Goal: Information Seeking & Learning: Learn about a topic

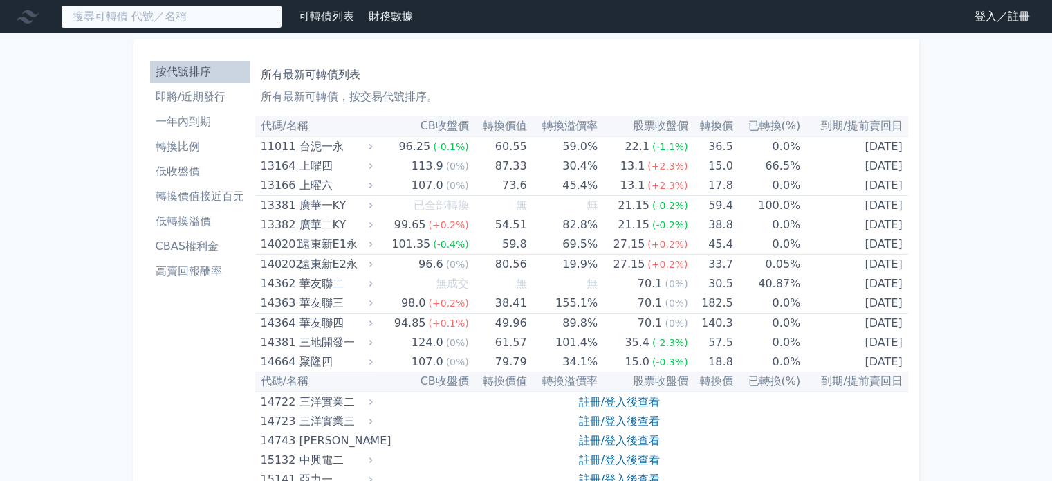
click at [174, 11] on input at bounding box center [171, 17] width 221 height 24
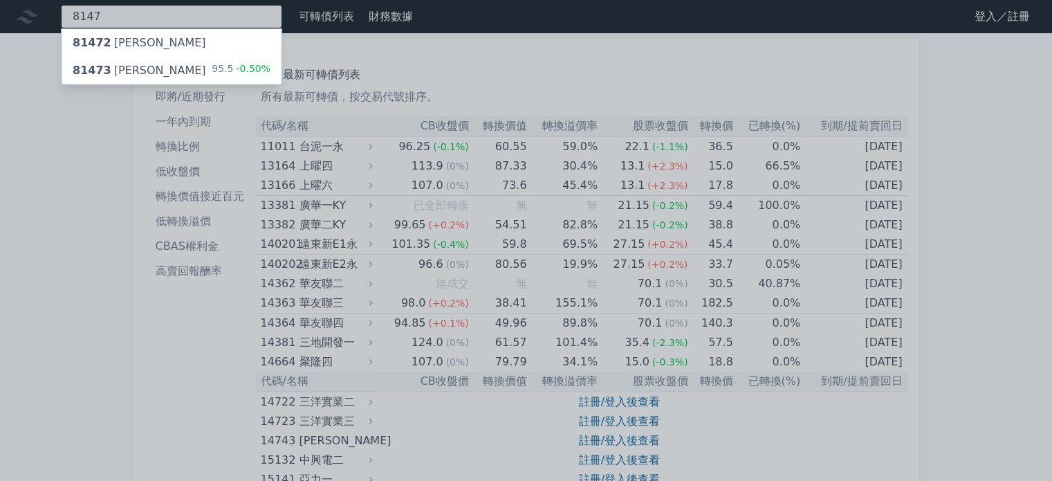
type input "8147"
click at [143, 65] on div "81473 正[PERSON_NAME] 95.5 -0.50%" at bounding box center [172, 71] width 220 height 28
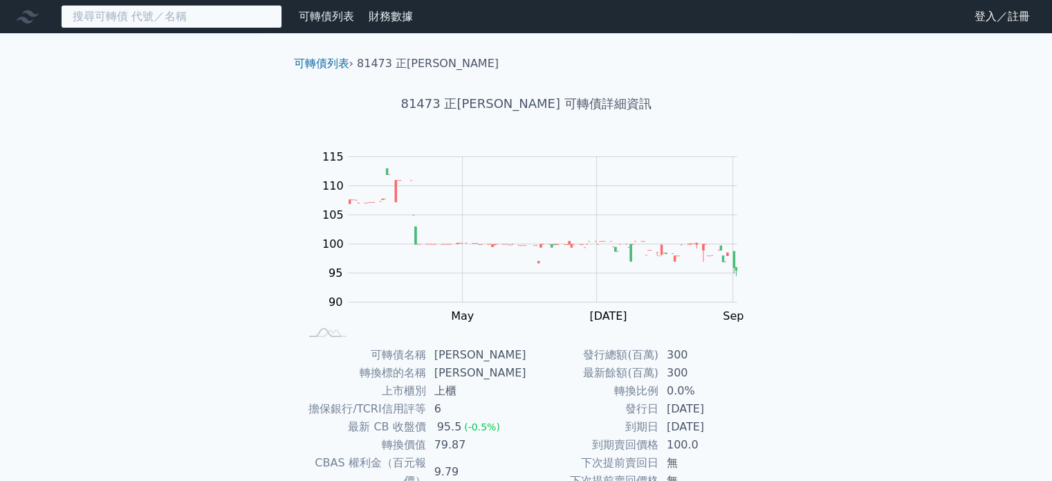
click at [188, 23] on input at bounding box center [171, 17] width 221 height 24
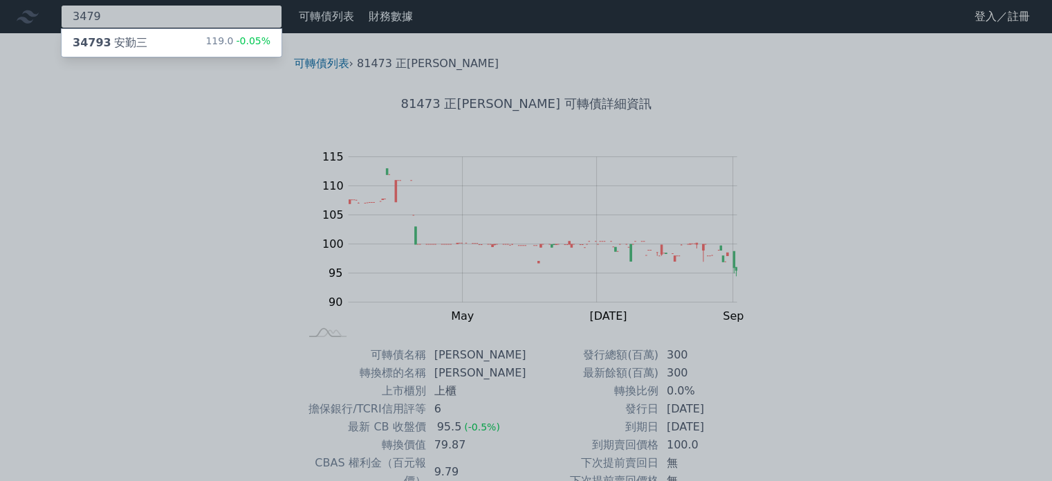
type input "3479"
click at [147, 49] on div "34793 安勤三 119.0 -0.05%" at bounding box center [172, 43] width 220 height 28
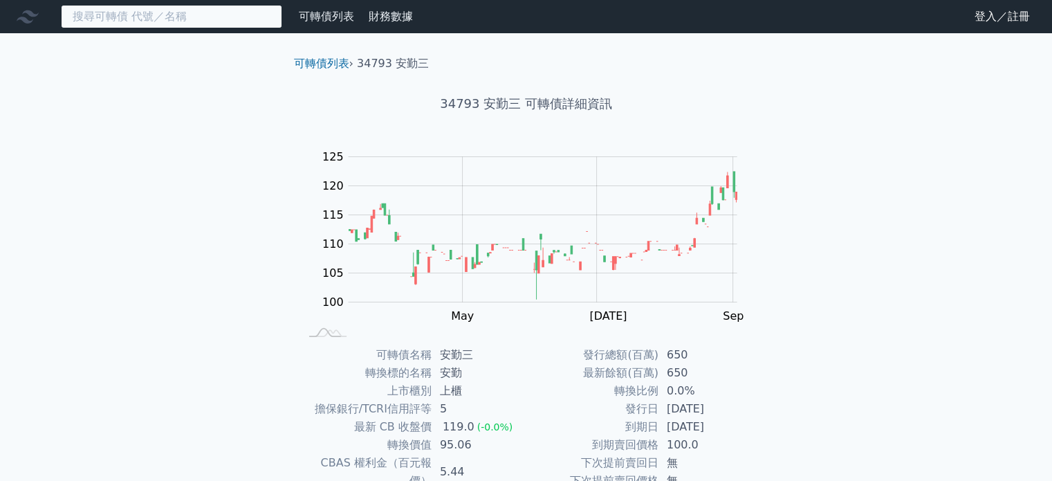
click at [149, 19] on input at bounding box center [171, 17] width 221 height 24
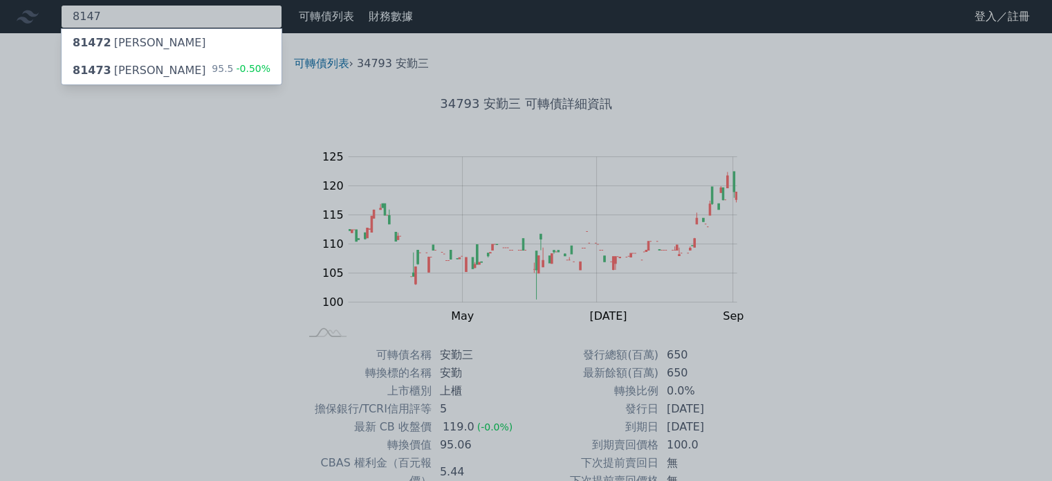
type input "8147"
click at [141, 79] on div "81473 正[PERSON_NAME] 95.5 -0.50%" at bounding box center [172, 71] width 220 height 28
click at [106, 46] on div "81472 正[PERSON_NAME]" at bounding box center [139, 43] width 133 height 17
click at [93, 67] on span "81473" at bounding box center [92, 70] width 39 height 13
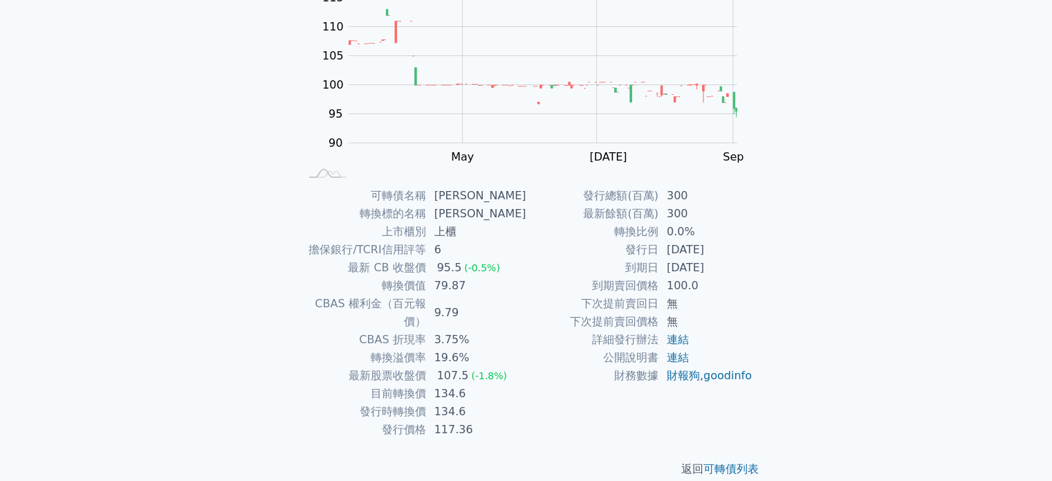
scroll to position [160, 0]
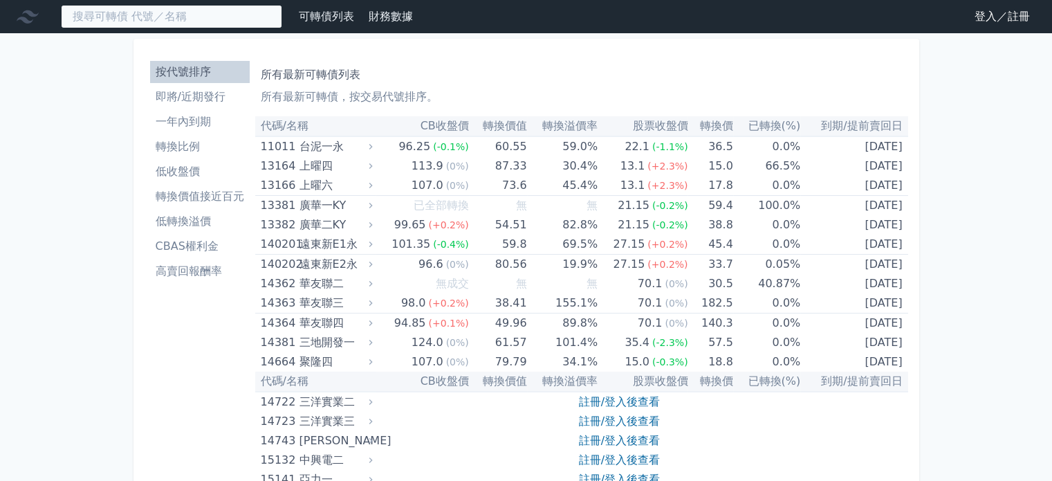
click at [230, 20] on input at bounding box center [171, 17] width 221 height 24
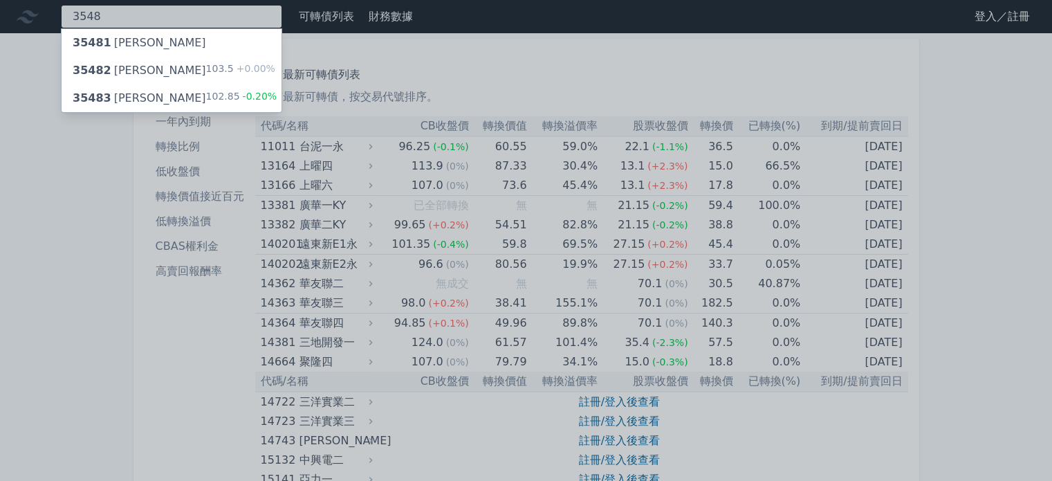
type input "3548"
click at [118, 66] on div "35482 兆利二" at bounding box center [139, 70] width 133 height 17
click at [104, 93] on span "35483" at bounding box center [92, 97] width 39 height 13
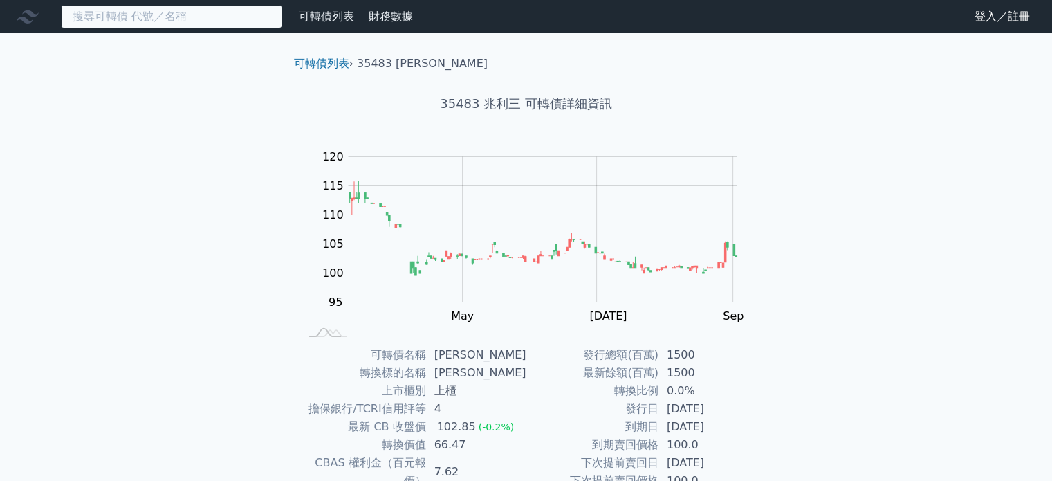
click at [171, 17] on input at bounding box center [171, 17] width 221 height 24
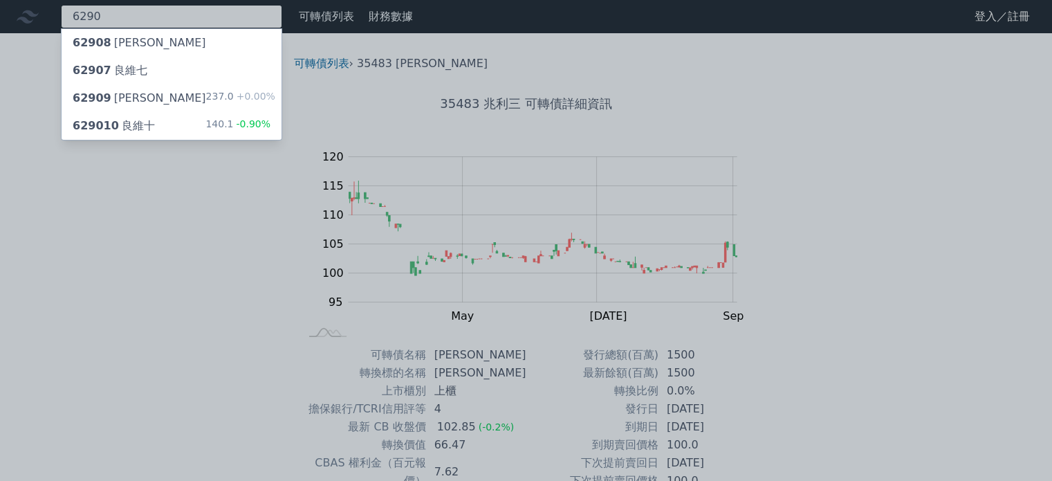
type input "6290"
drag, startPoint x: 133, startPoint y: 130, endPoint x: 140, endPoint y: 130, distance: 7.6
click at [133, 130] on div "629010 良維十" at bounding box center [114, 126] width 82 height 17
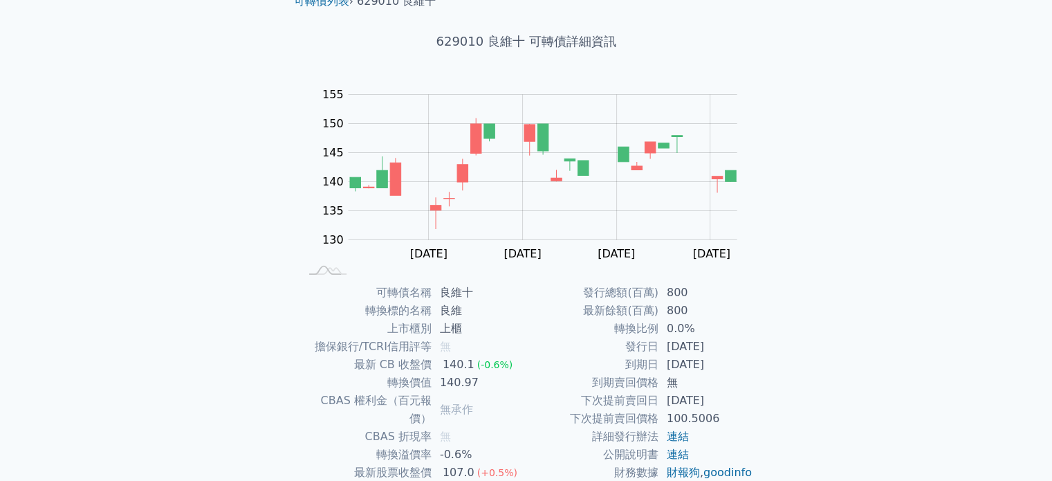
scroll to position [138, 0]
